Goal: Navigation & Orientation: Find specific page/section

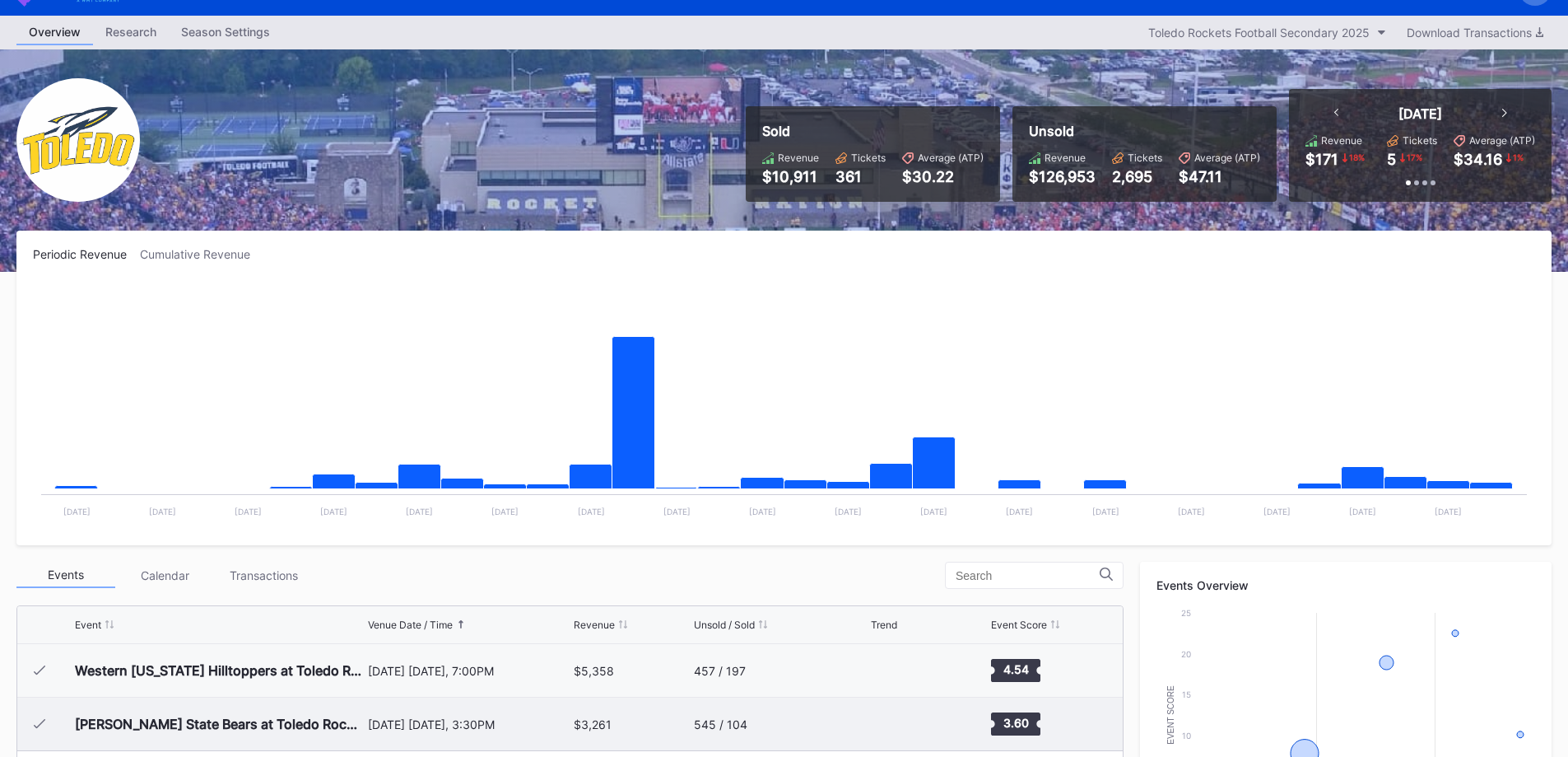
scroll to position [412, 0]
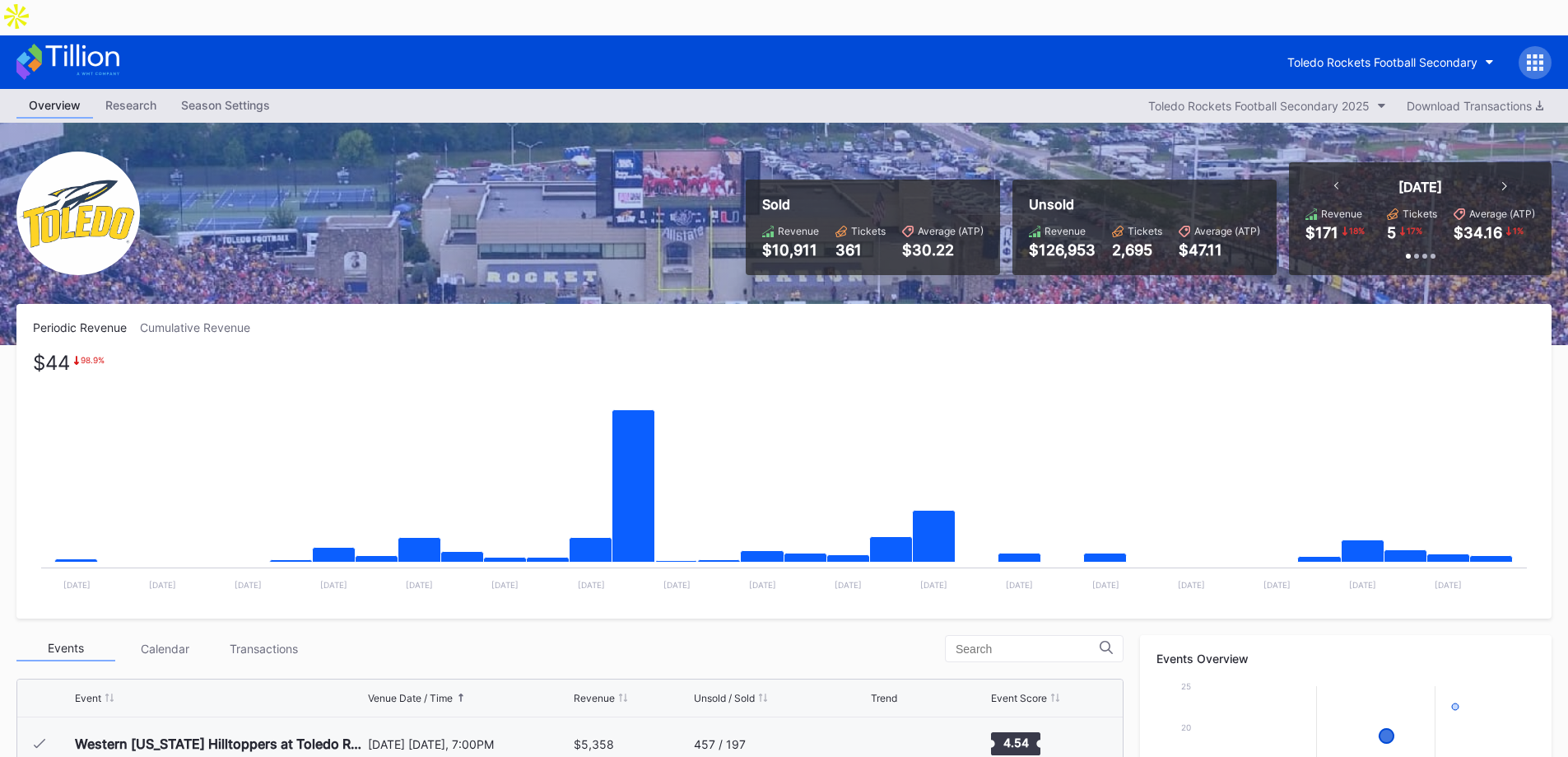
click at [918, 355] on rect "Chart title" at bounding box center [784, 479] width 1502 height 247
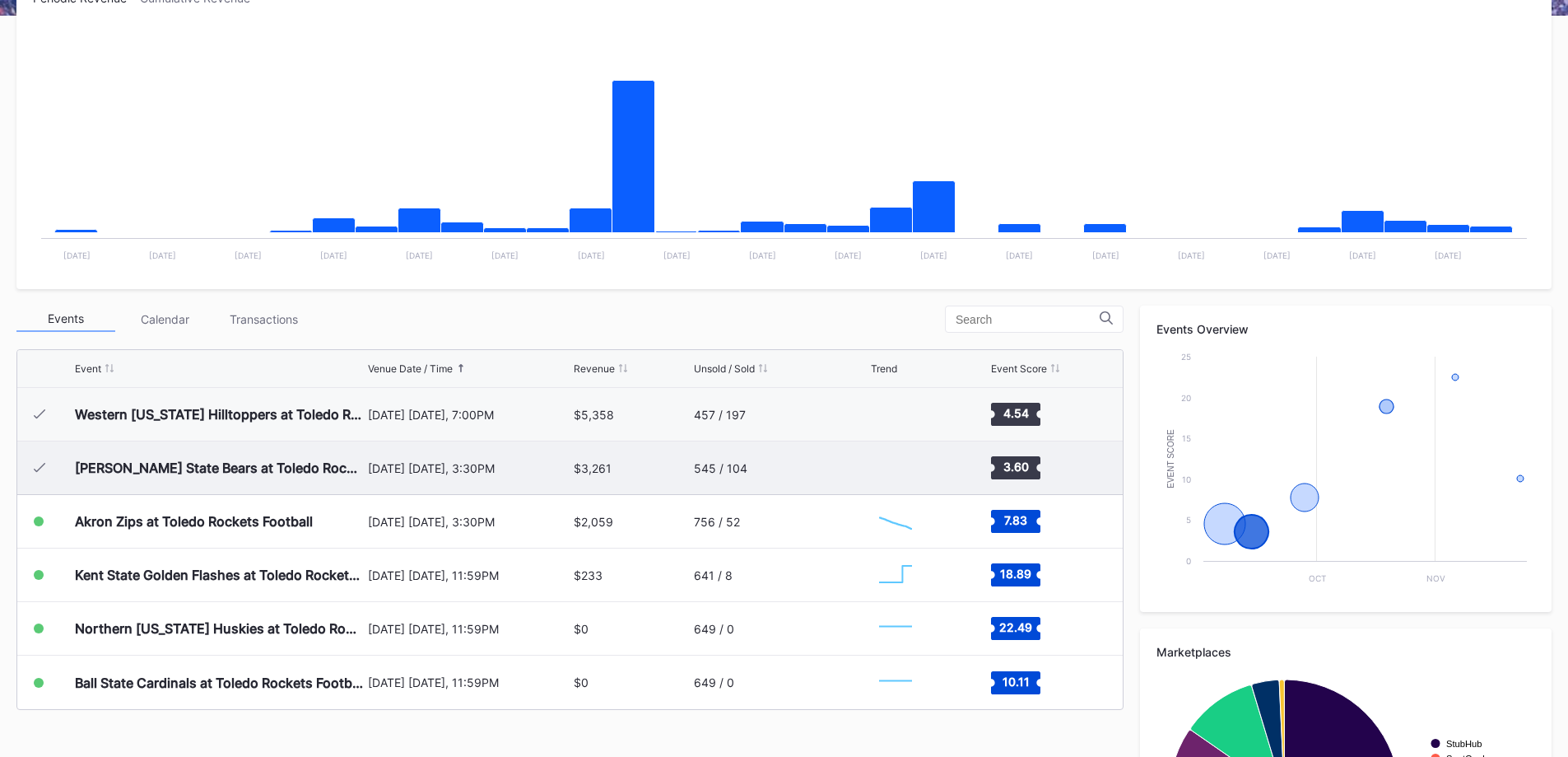
scroll to position [488, 0]
